Goal: Task Accomplishment & Management: Use online tool/utility

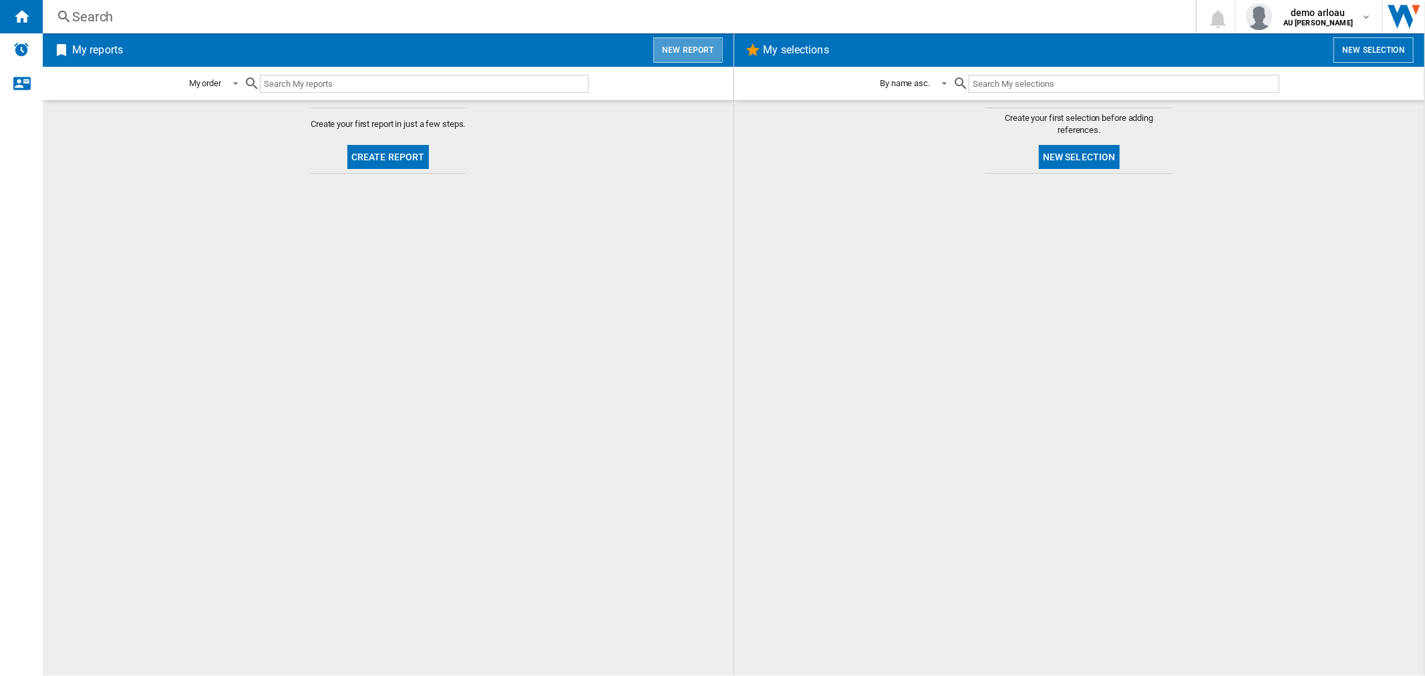
click at [676, 49] on button "New report" at bounding box center [688, 49] width 69 height 25
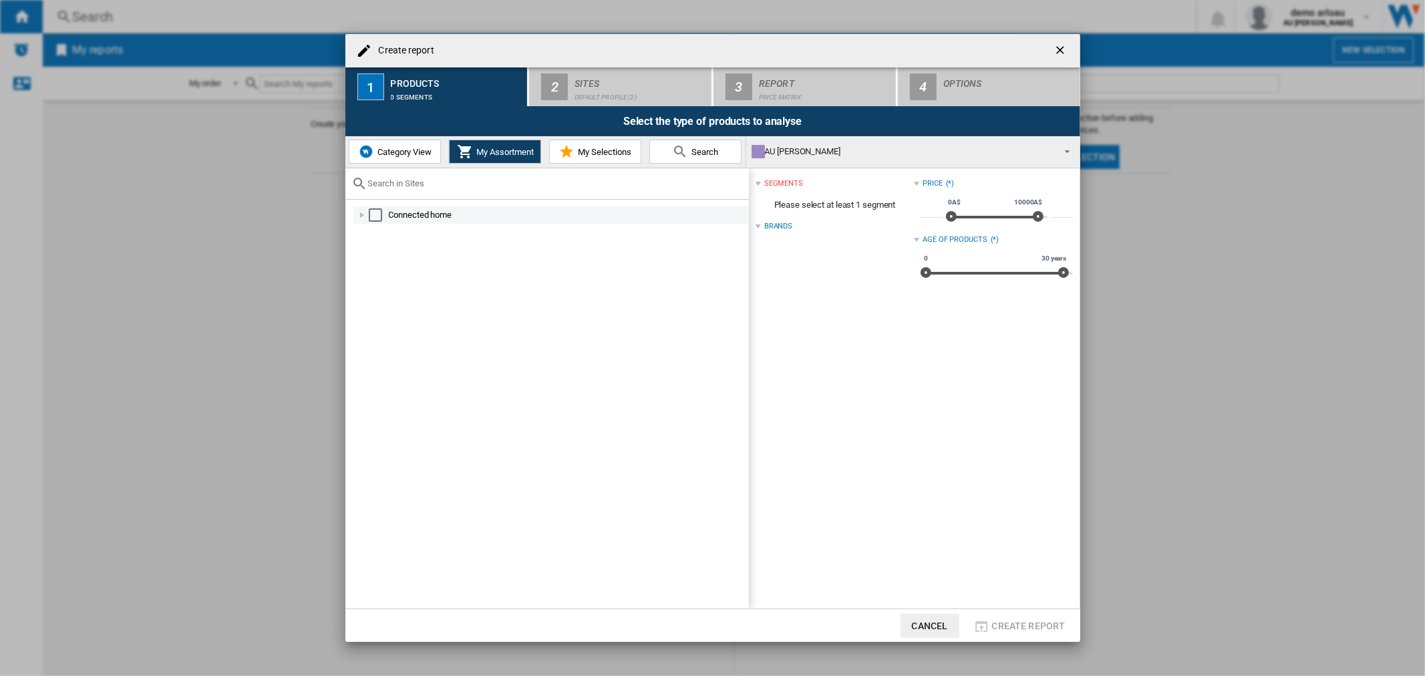
click at [361, 217] on div at bounding box center [361, 214] width 13 height 13
drag, startPoint x: 384, startPoint y: 230, endPoint x: 436, endPoint y: 225, distance: 51.7
click at [386, 230] on div "Select" at bounding box center [390, 232] width 13 height 13
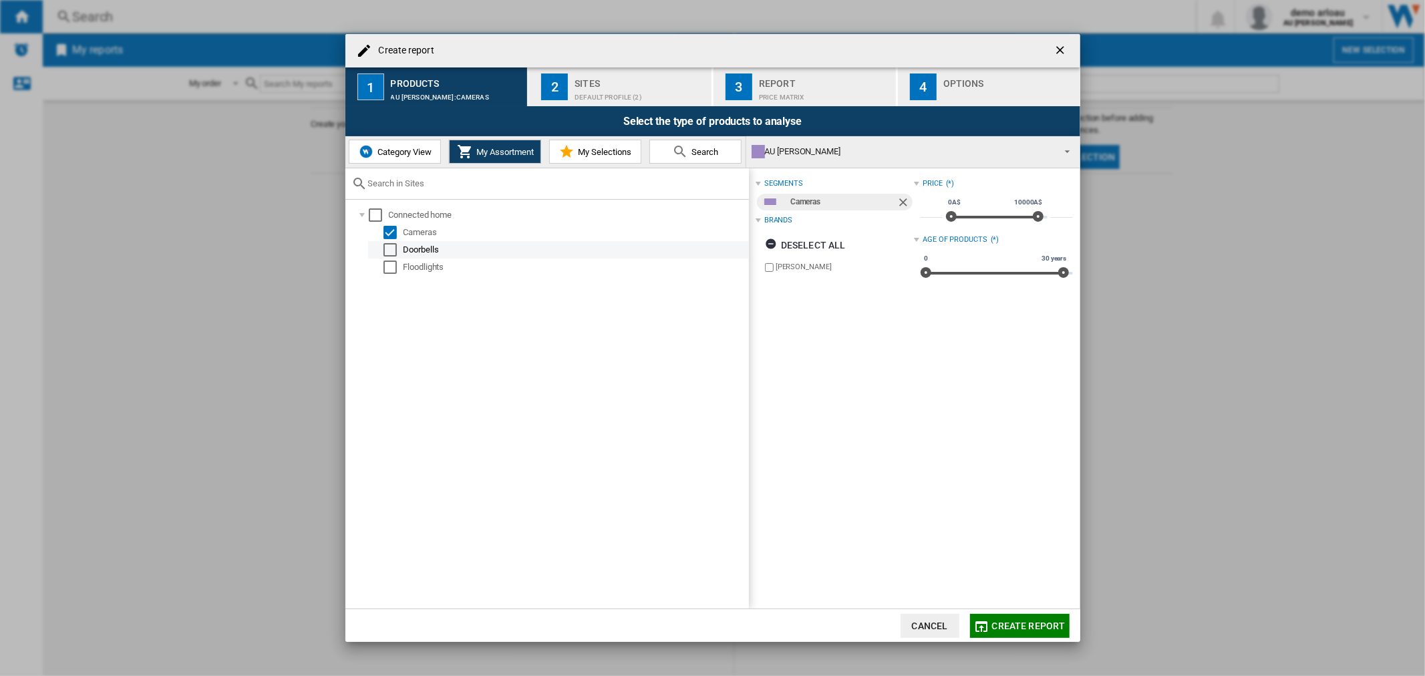
click at [388, 249] on div "Select" at bounding box center [390, 249] width 13 height 13
click at [593, 92] on div "Default profile (2)" at bounding box center [641, 94] width 132 height 14
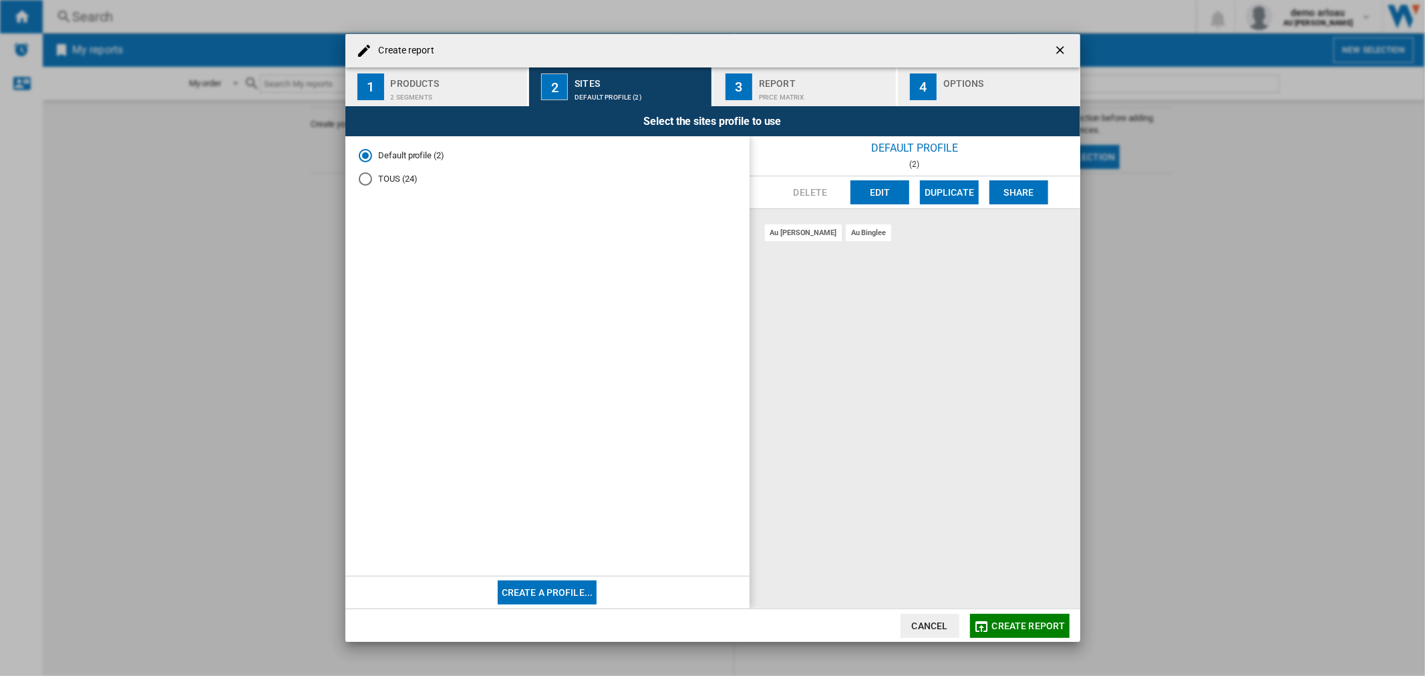
click at [368, 177] on div "TOUS (24)" at bounding box center [365, 178] width 13 height 13
click at [797, 90] on div "Price Matrix" at bounding box center [825, 94] width 132 height 14
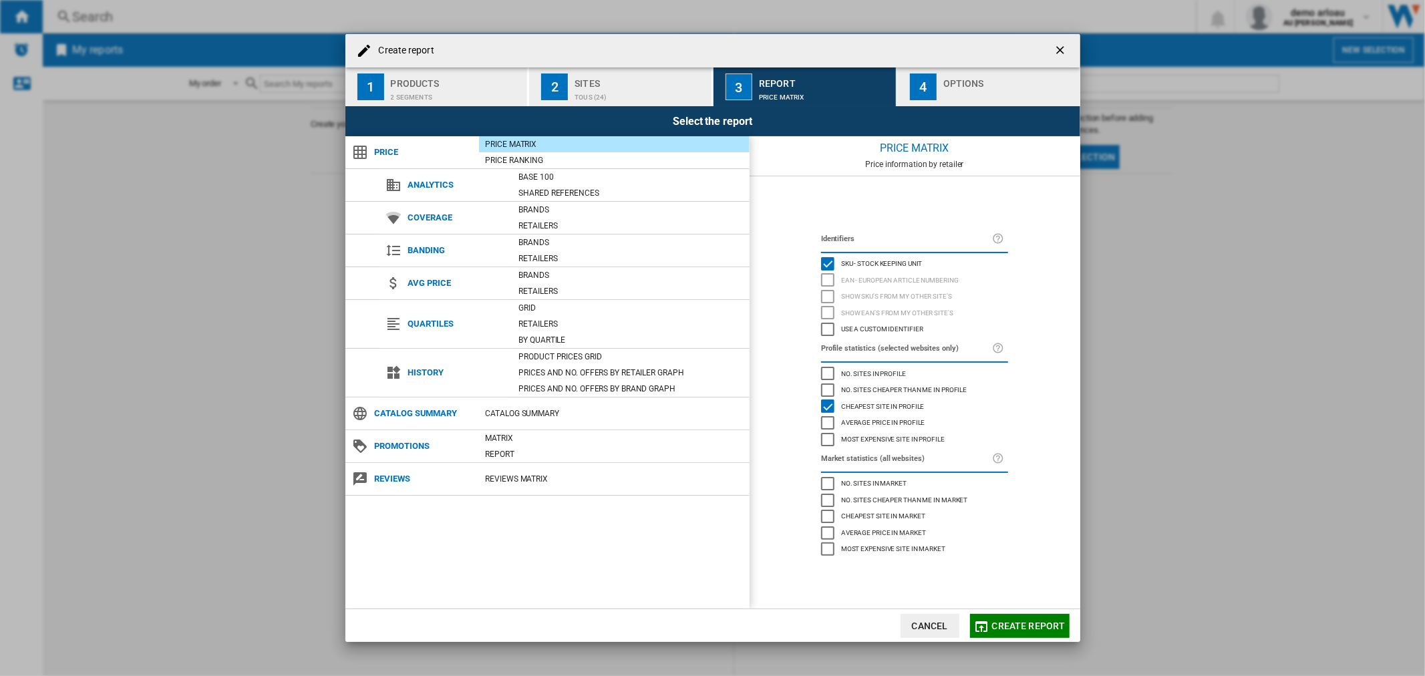
click at [959, 85] on div "Options" at bounding box center [1010, 80] width 132 height 14
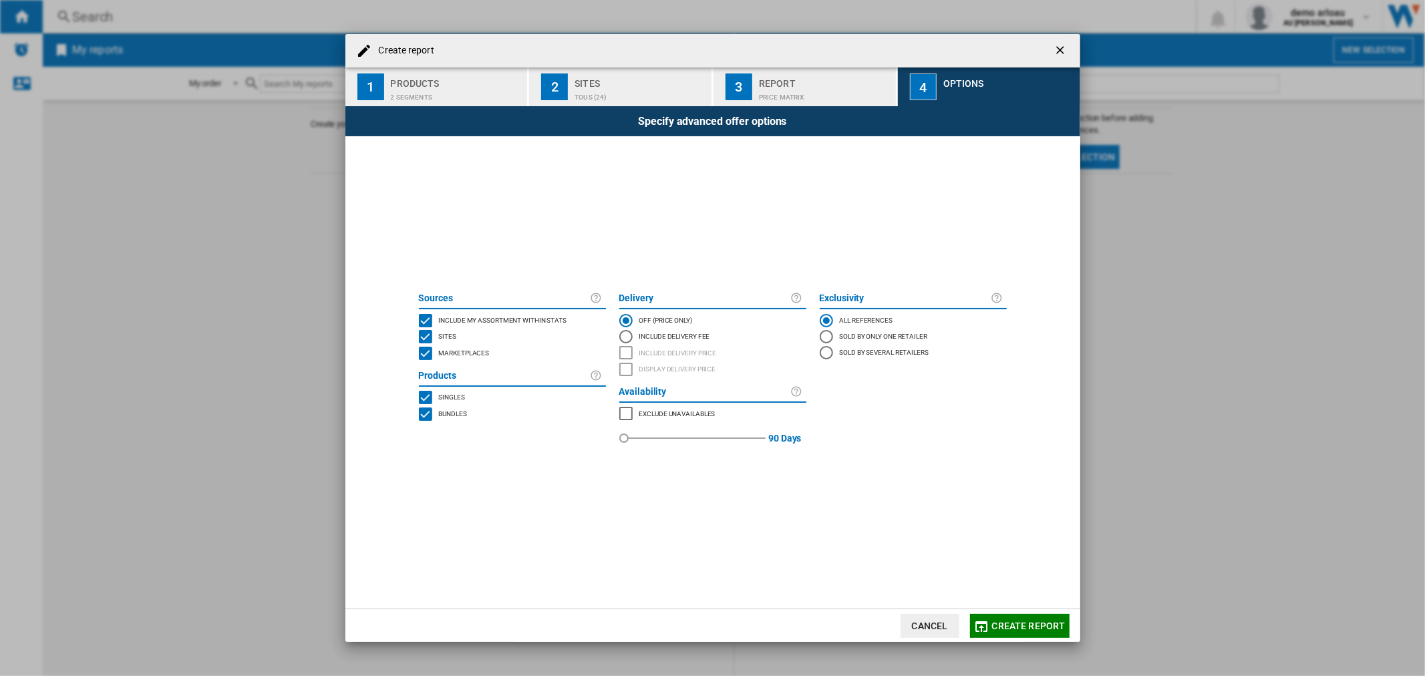
click at [1025, 625] on span "Create report" at bounding box center [1029, 626] width 74 height 11
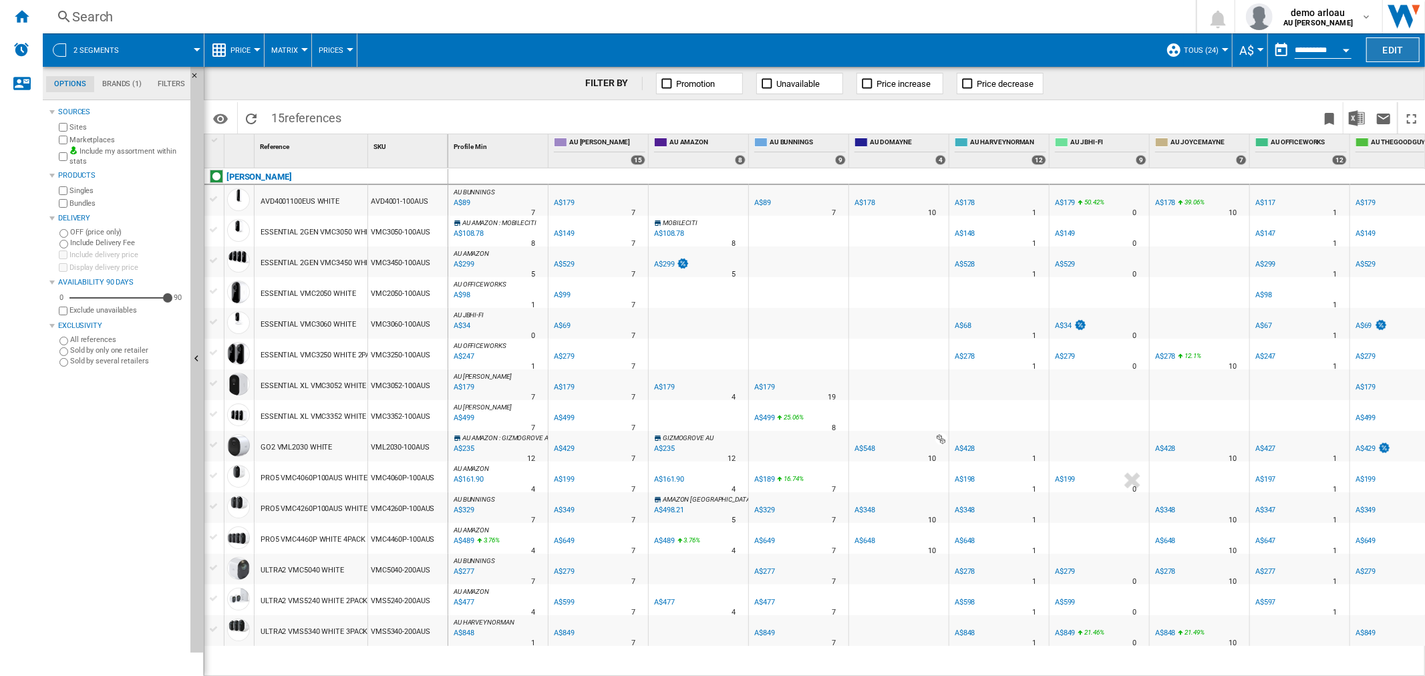
click at [1393, 44] on button "Edit" at bounding box center [1392, 49] width 53 height 25
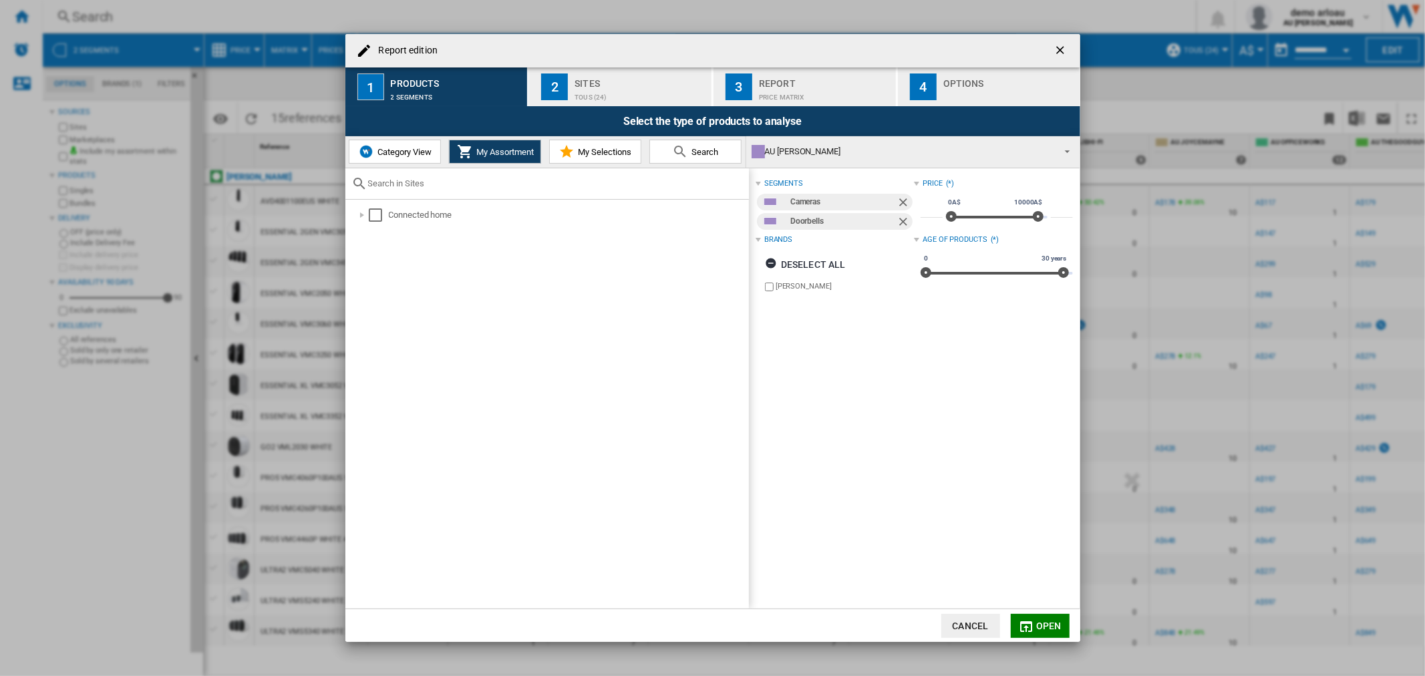
click at [390, 150] on span "Category View" at bounding box center [402, 152] width 57 height 10
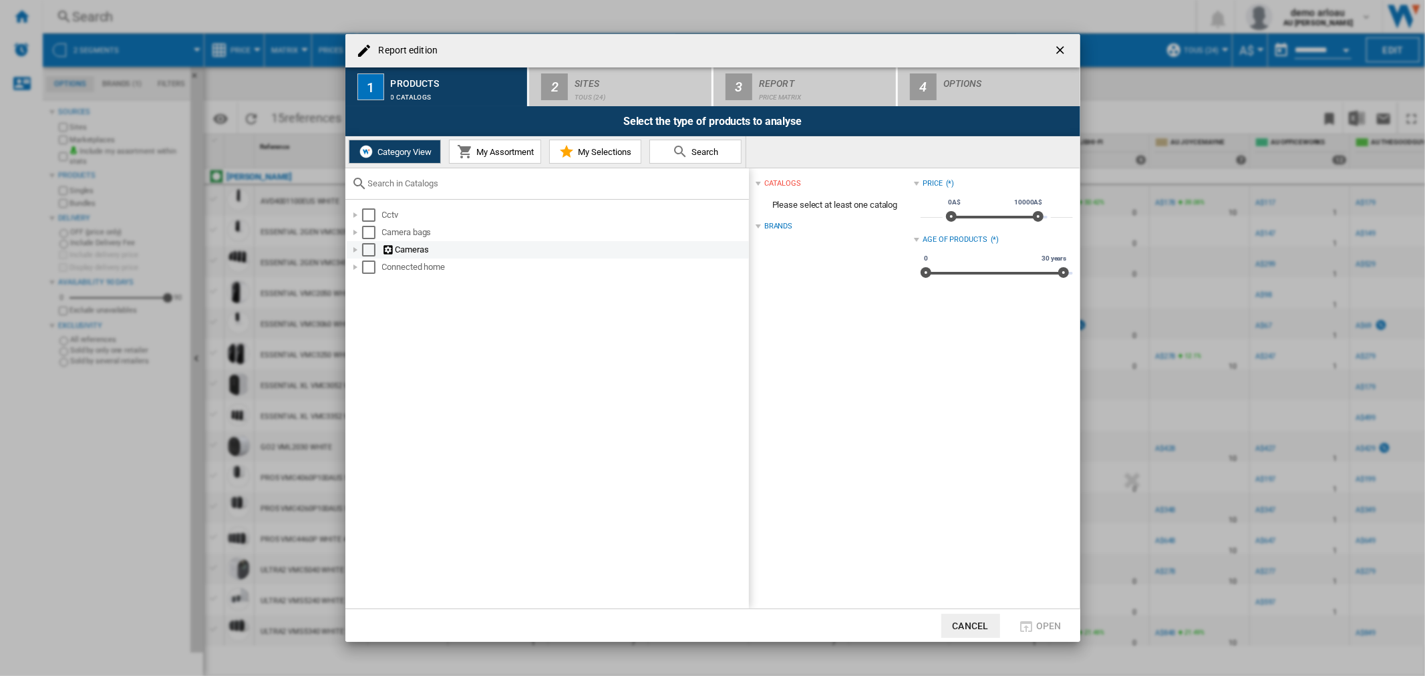
click at [352, 247] on div "Report edition ..." at bounding box center [355, 249] width 13 height 13
click at [353, 248] on div "Report edition ..." at bounding box center [355, 249] width 13 height 13
click at [357, 266] on div "Report edition ..." at bounding box center [355, 267] width 13 height 13
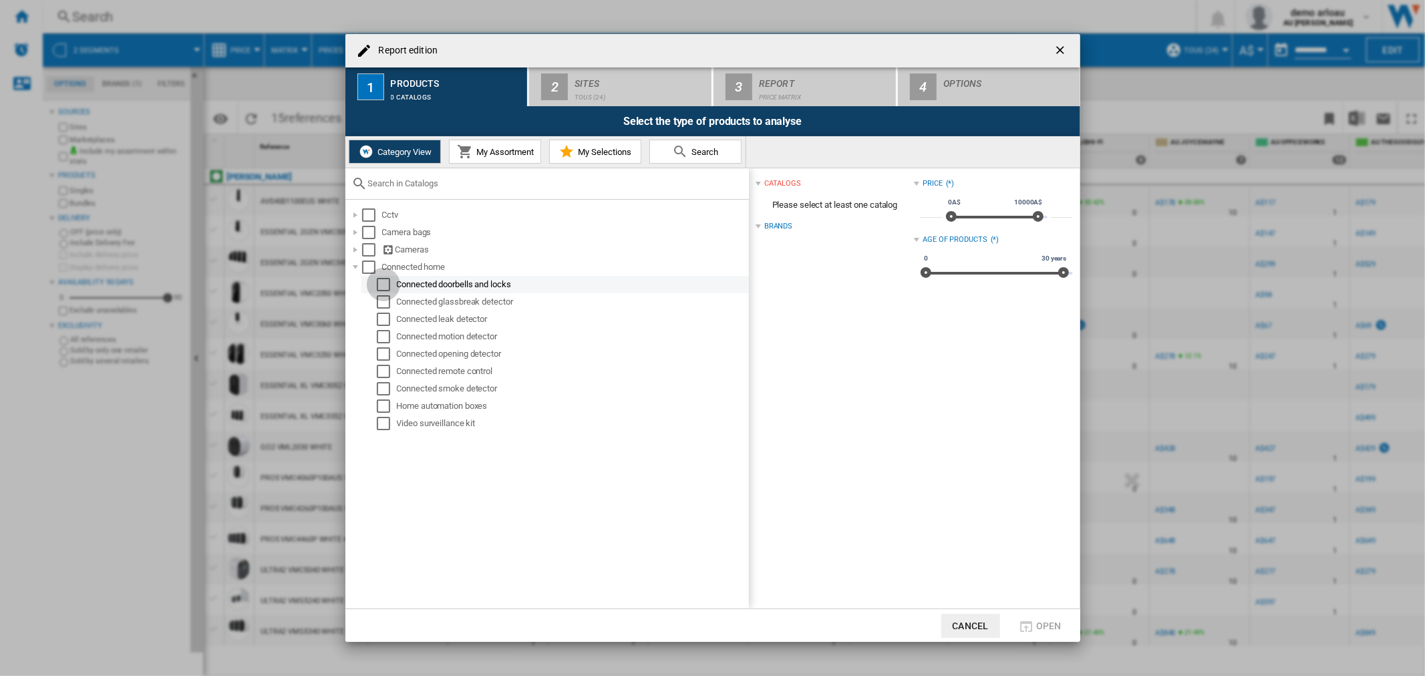
click at [382, 283] on div "Select" at bounding box center [383, 284] width 13 height 13
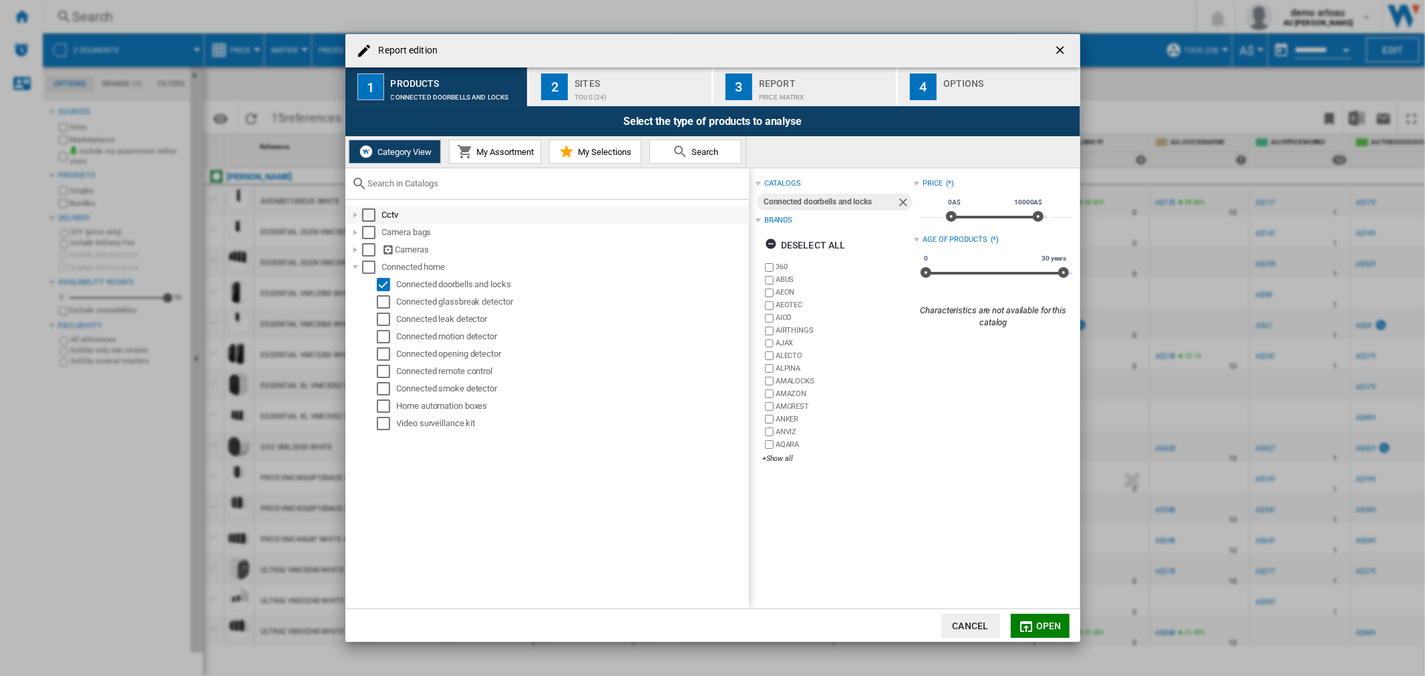
click at [355, 210] on div "Report edition ..." at bounding box center [355, 214] width 13 height 13
click at [369, 229] on div "Report edition ..." at bounding box center [370, 232] width 13 height 13
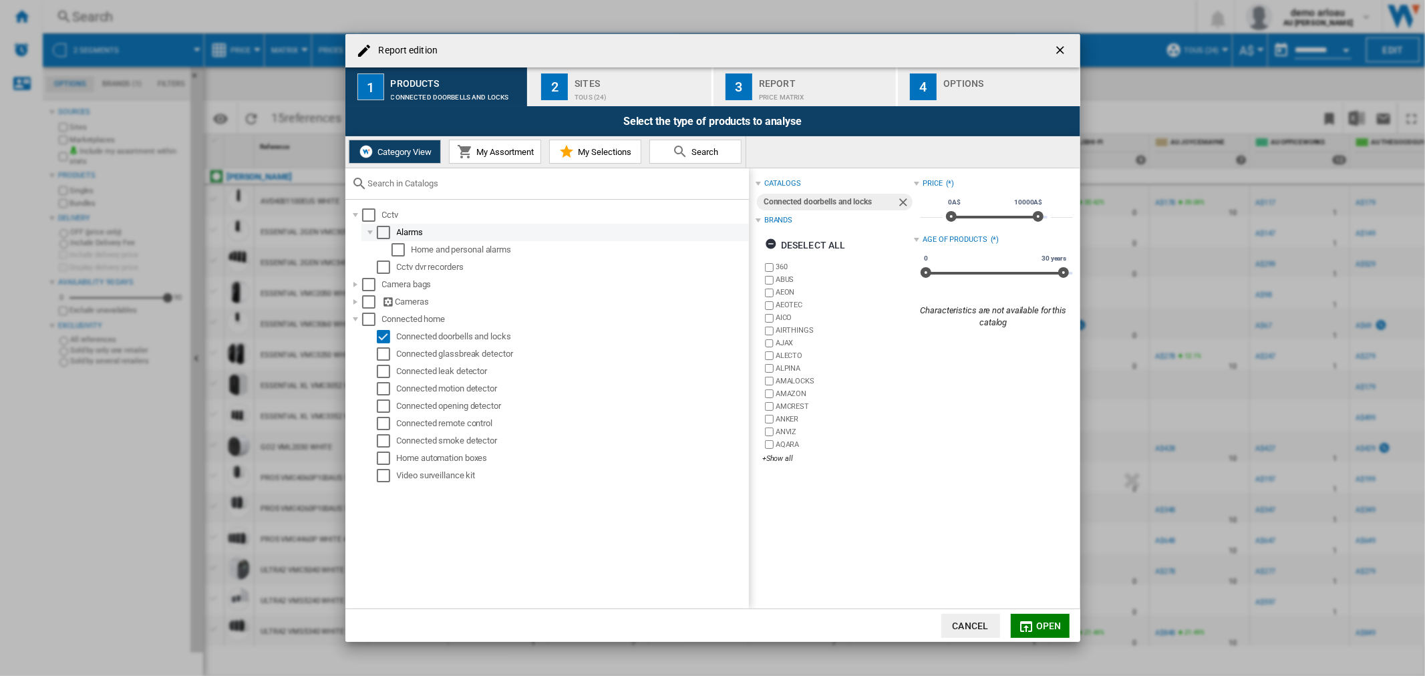
click at [369, 232] on div "Report edition ..." at bounding box center [370, 232] width 13 height 13
click at [355, 214] on div "Report edition ..." at bounding box center [355, 214] width 13 height 13
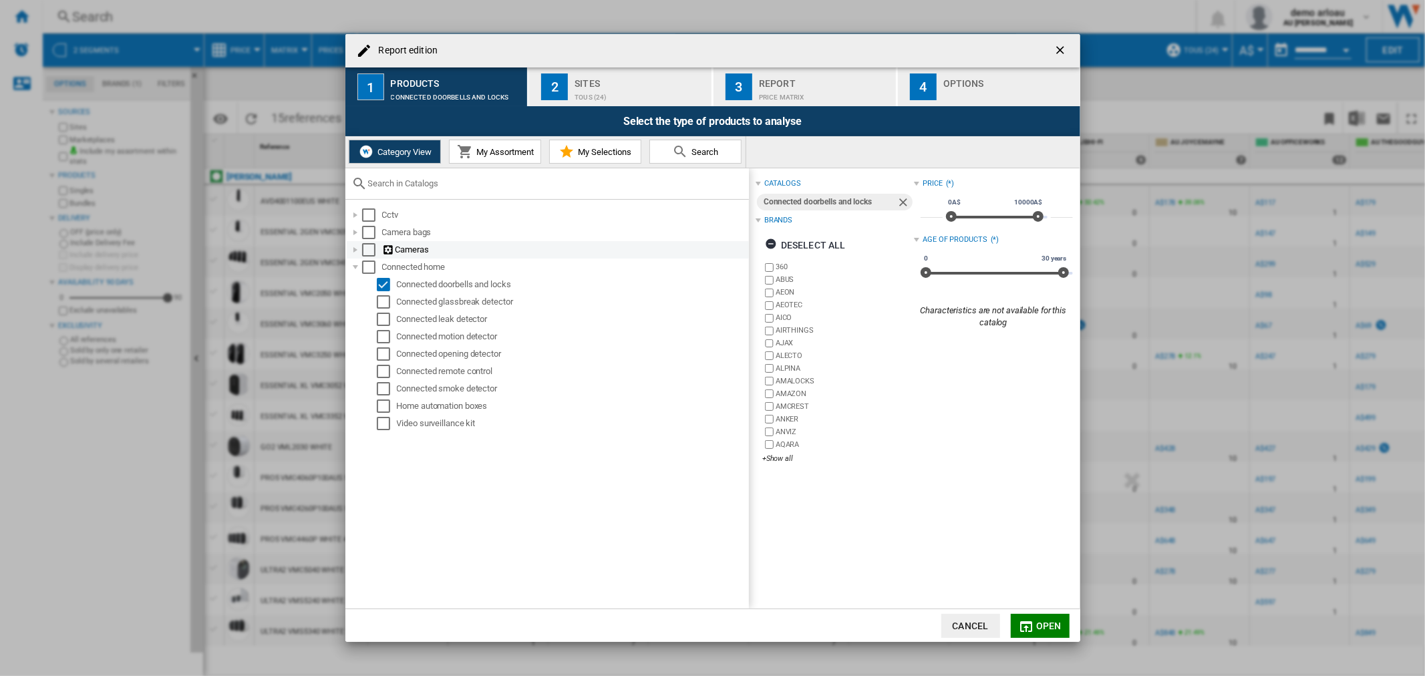
click at [355, 249] on div "Report edition ..." at bounding box center [355, 249] width 13 height 13
click at [370, 266] on div "Report edition ..." at bounding box center [370, 267] width 13 height 13
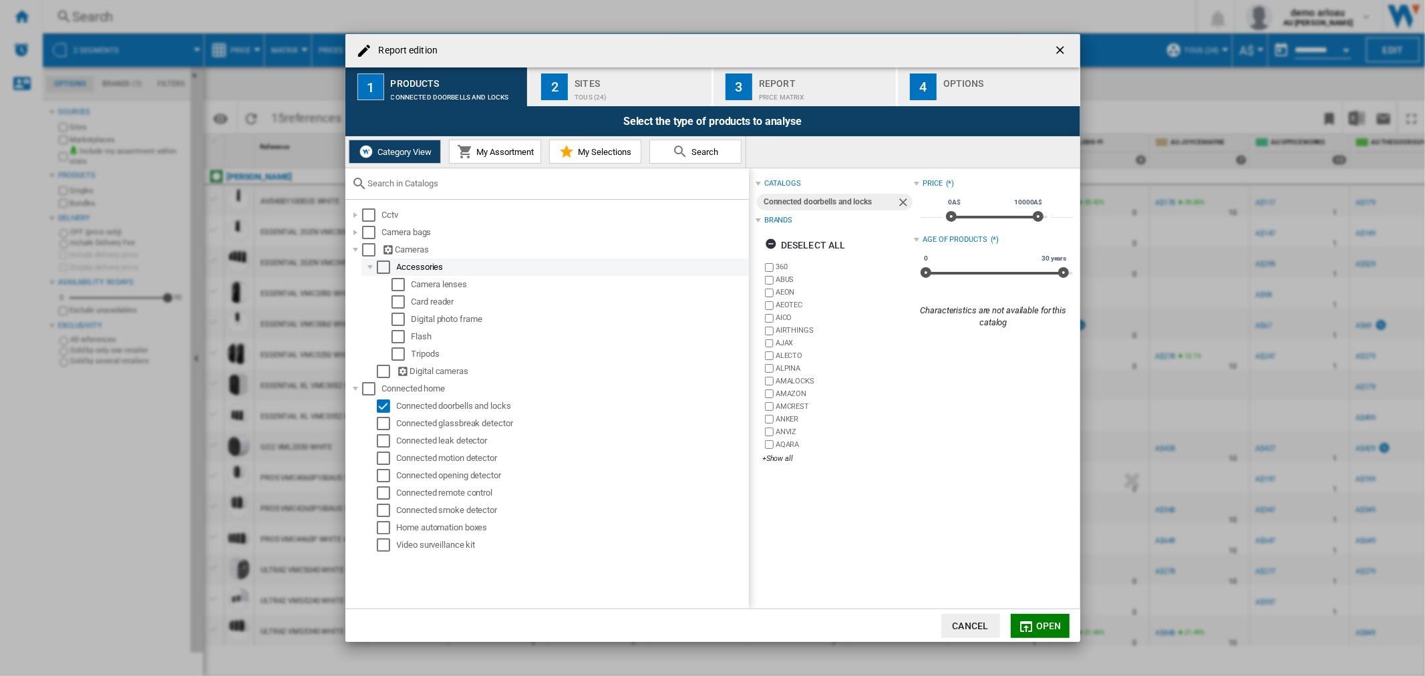
click at [370, 268] on div "Report edition ..." at bounding box center [370, 267] width 13 height 13
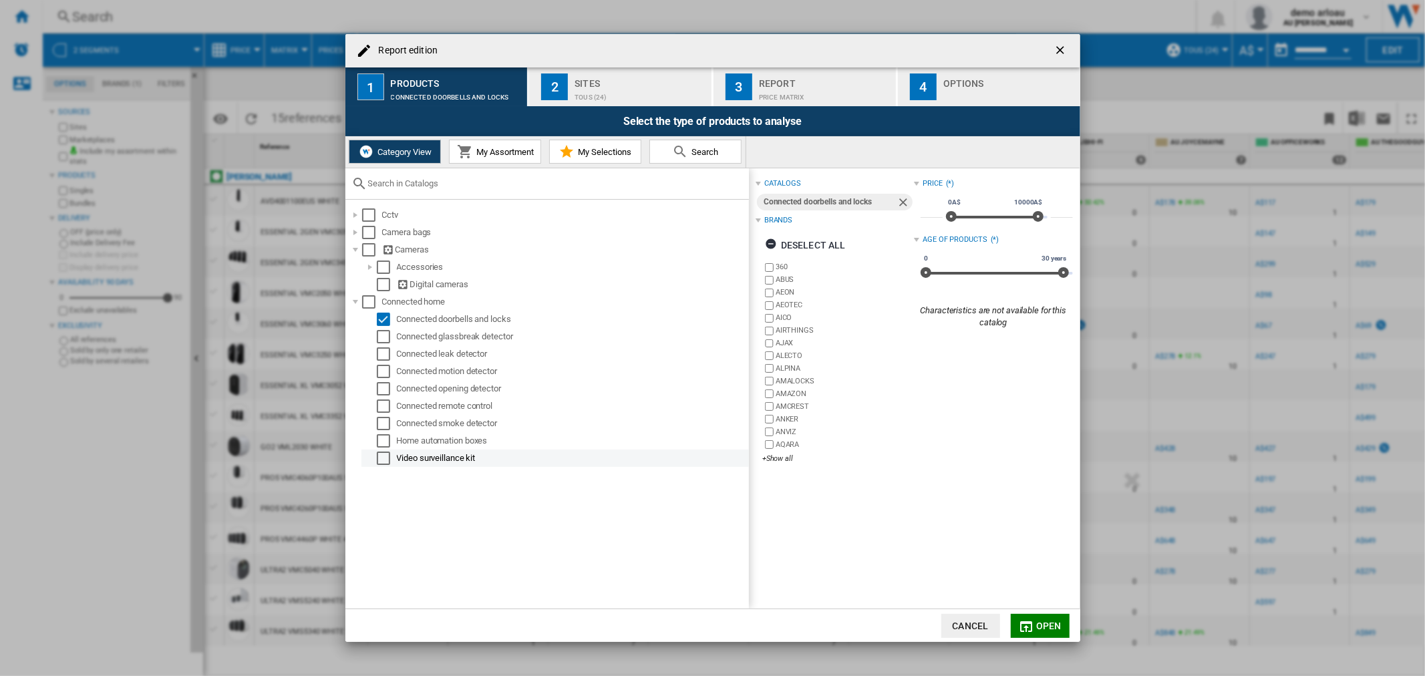
click at [378, 458] on div "Select" at bounding box center [383, 458] width 13 height 13
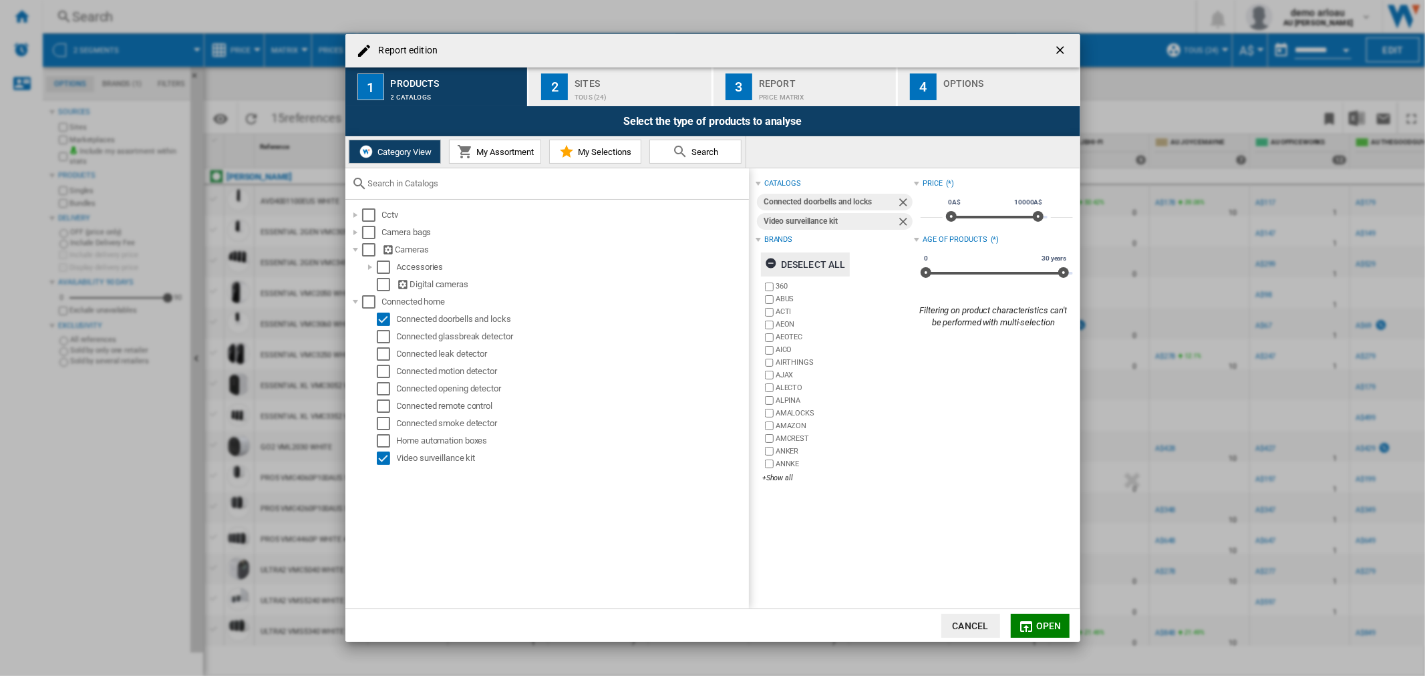
click at [772, 263] on ng-md-icon "Report edition ..." at bounding box center [773, 265] width 16 height 16
click at [779, 470] on div "360 ABUS ACTI AEON AEOTEC AICO AIRTHINGS AJAX ALECTO ALPINA AMALOCKS AMAZON AMC…" at bounding box center [838, 384] width 152 height 206
click at [779, 474] on div "+Show all" at bounding box center [838, 478] width 152 height 10
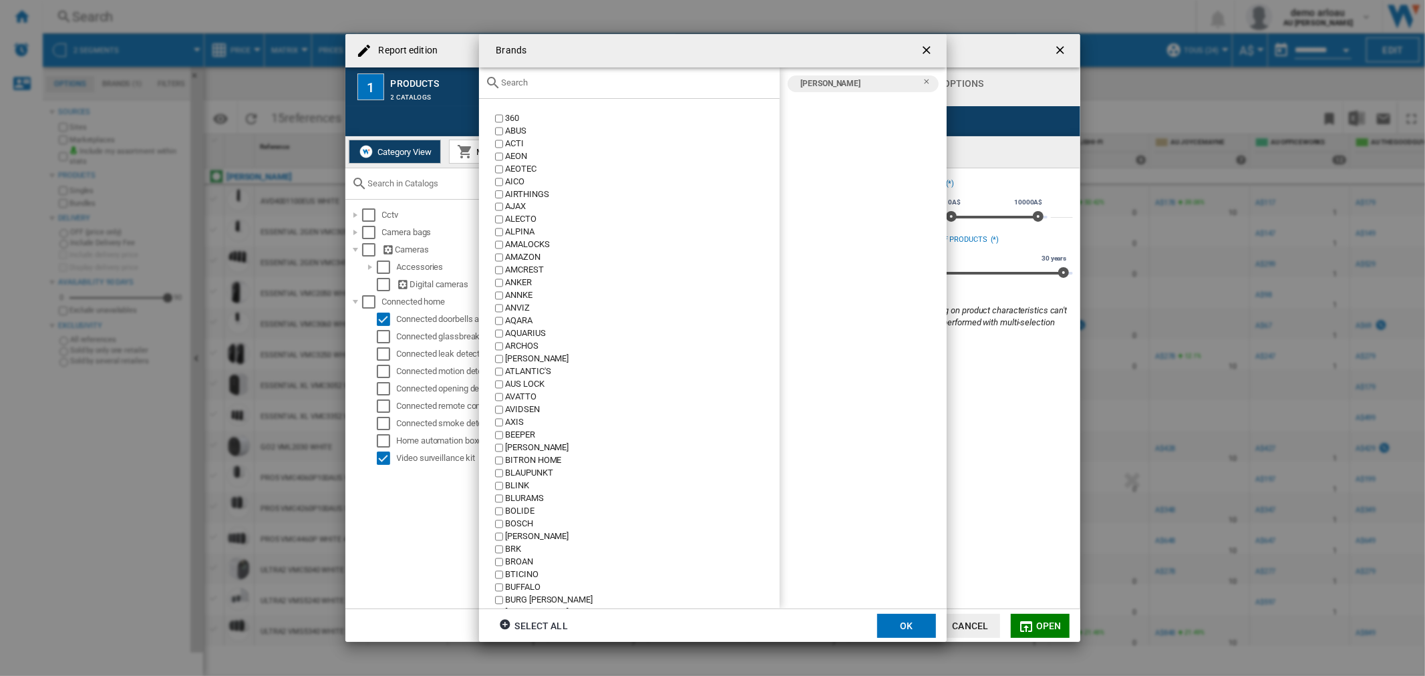
click at [929, 632] on button "OK" at bounding box center [906, 626] width 59 height 24
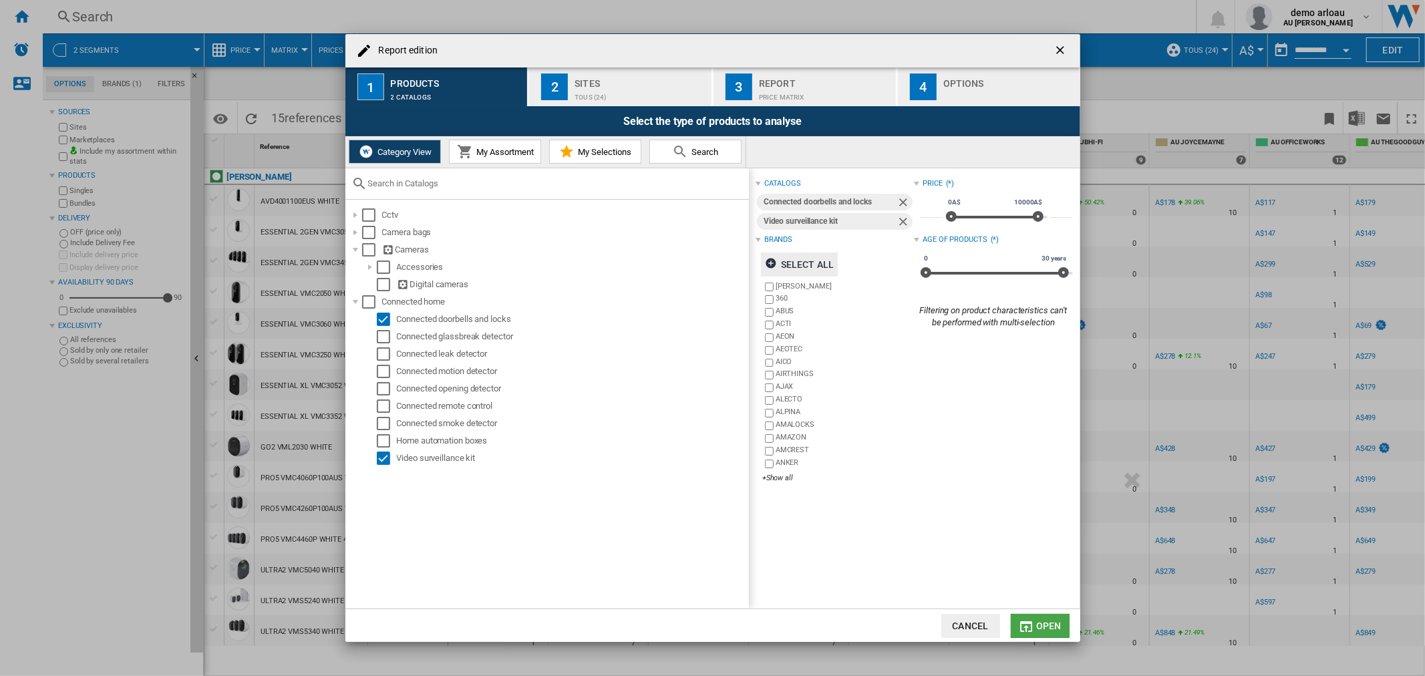
click at [1034, 628] on button "Open" at bounding box center [1040, 626] width 59 height 24
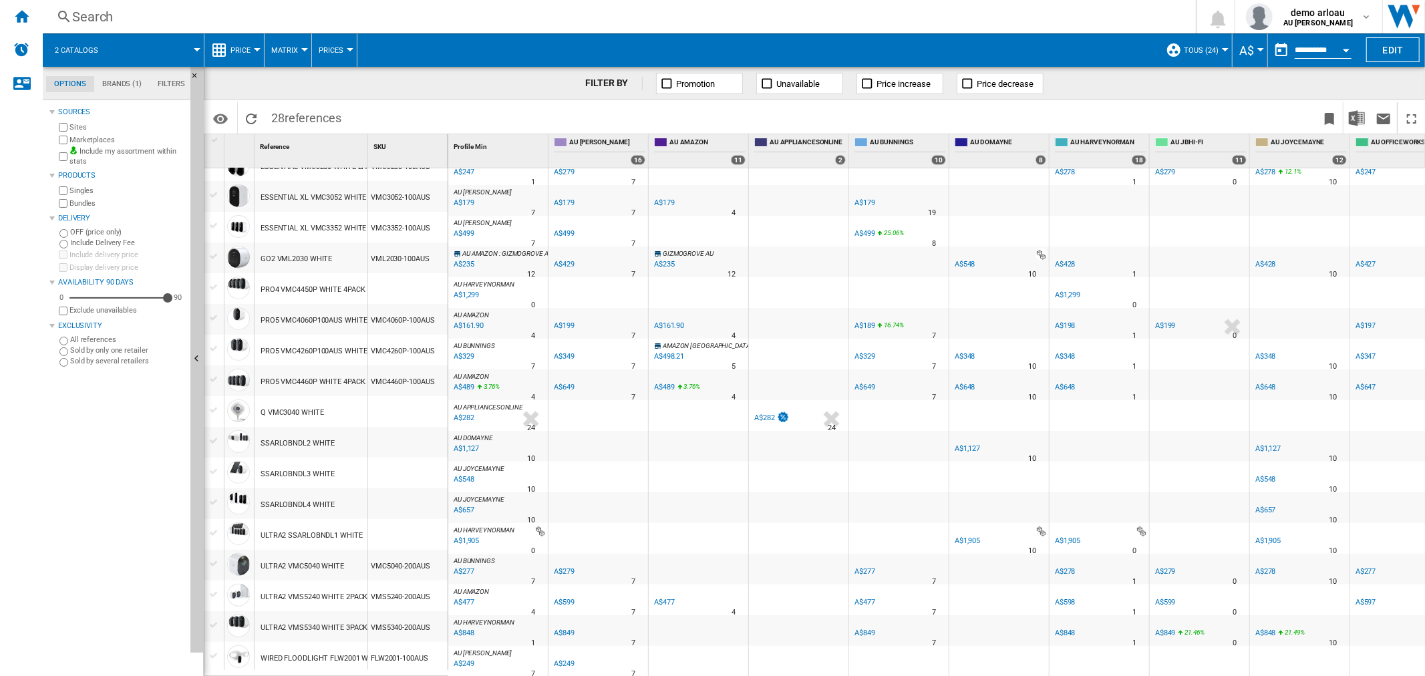
scroll to position [375, 0]
click at [1326, 119] on ng-md-icon "Bookmark this report" at bounding box center [1330, 119] width 16 height 16
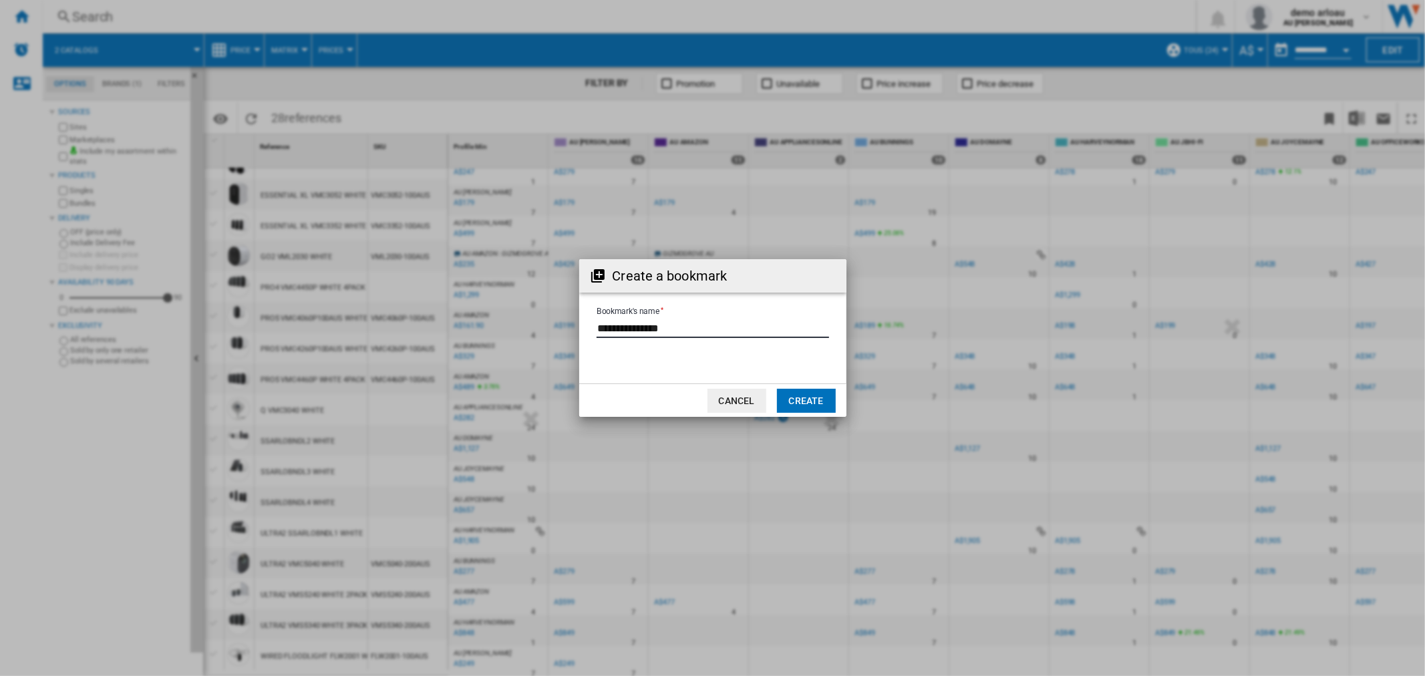
drag, startPoint x: 686, startPoint y: 327, endPoint x: 548, endPoint y: 327, distance: 137.7
click at [548, 327] on div "Create a bookmark Bookmark's name Cancel Create" at bounding box center [712, 338] width 1425 height 676
click at [597, 329] on input "Bookmark's name" at bounding box center [713, 328] width 233 height 20
type input "**********"
click at [811, 396] on button "Create" at bounding box center [806, 401] width 59 height 24
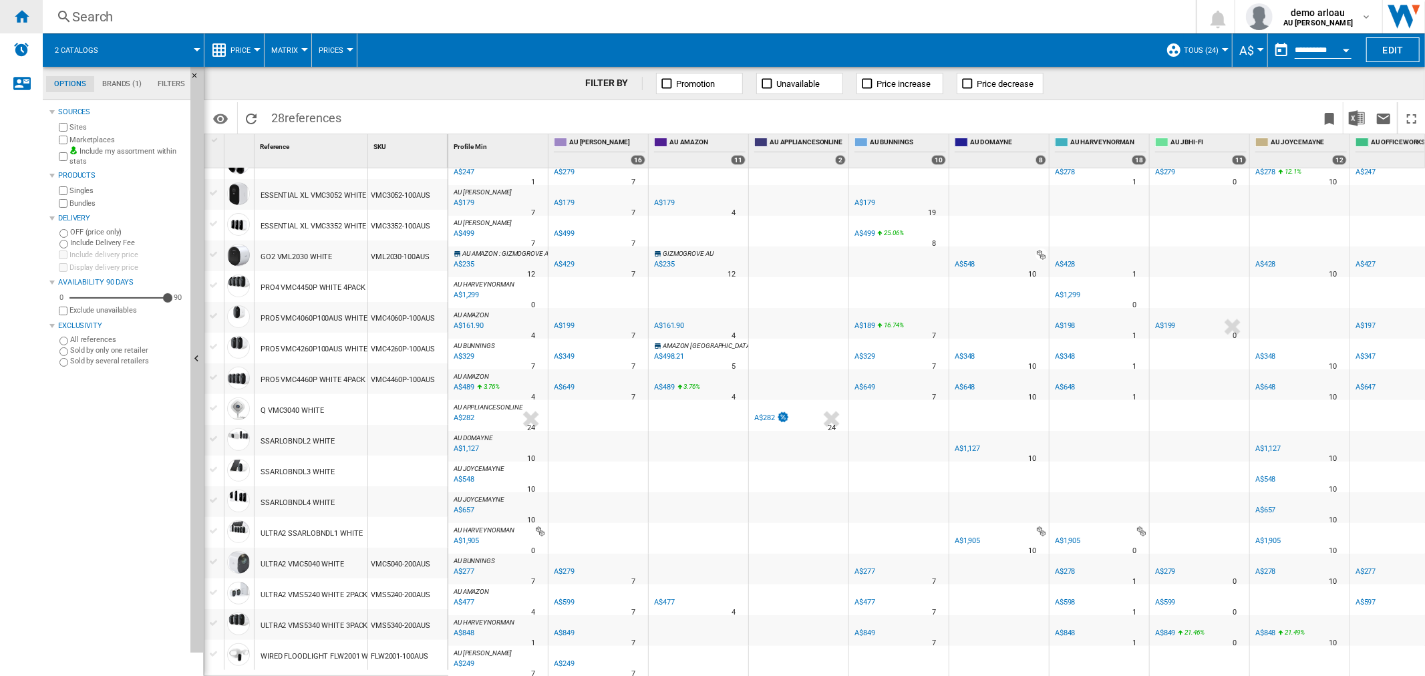
click at [20, 9] on ng-md-icon "Home" at bounding box center [21, 16] width 16 height 16
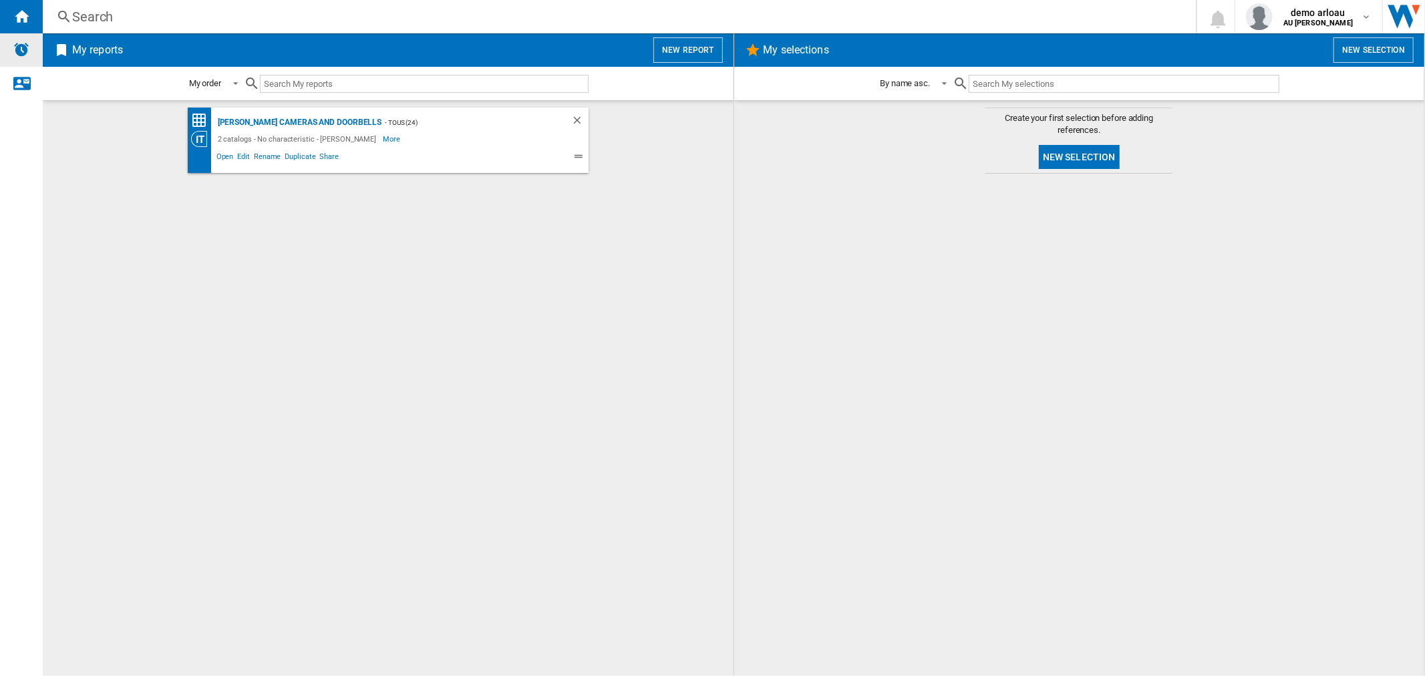
click at [25, 44] on img "Alerts" at bounding box center [21, 49] width 16 height 16
click at [1318, 17] on span "demo arloau" at bounding box center [1318, 12] width 69 height 13
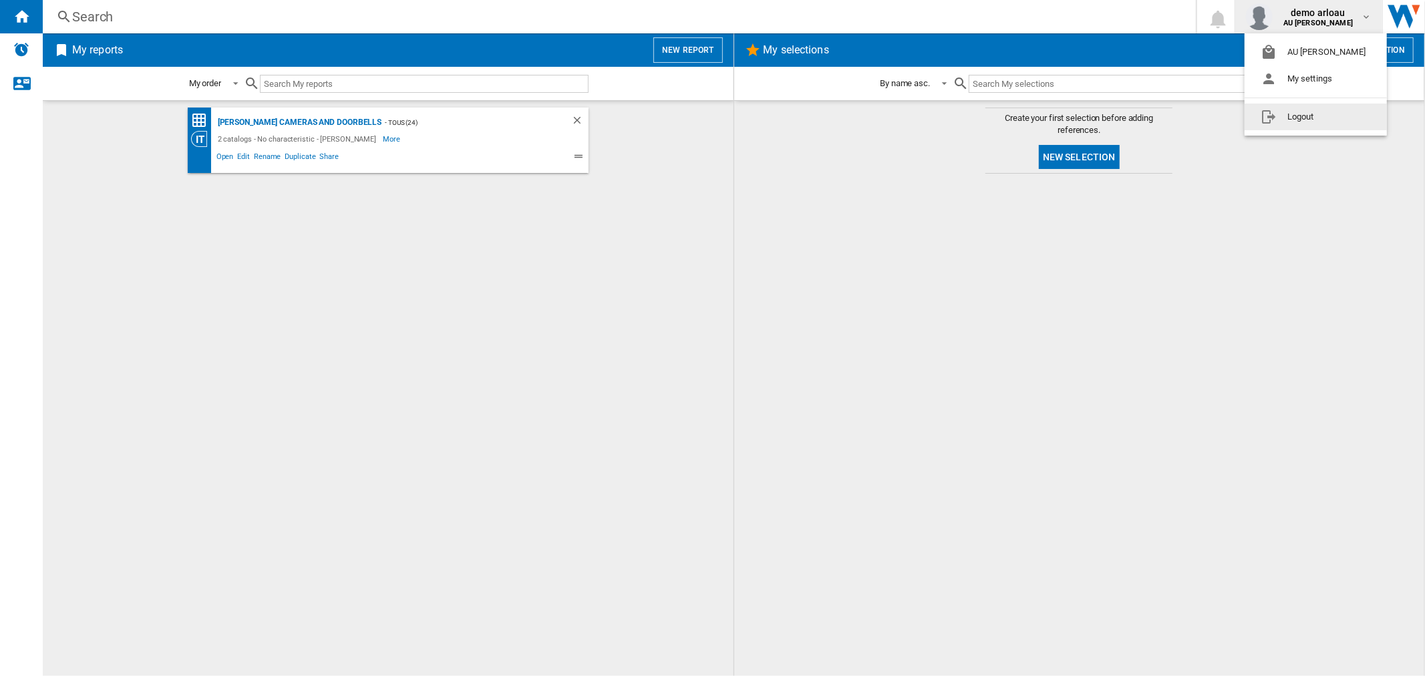
click at [1281, 111] on button "Logout" at bounding box center [1316, 117] width 142 height 27
